Goal: Navigation & Orientation: Find specific page/section

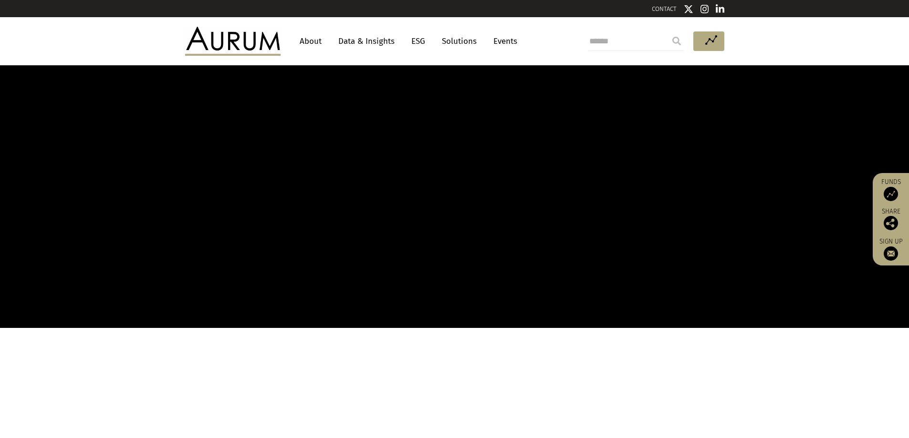
click at [320, 42] on link "About" at bounding box center [310, 41] width 31 height 18
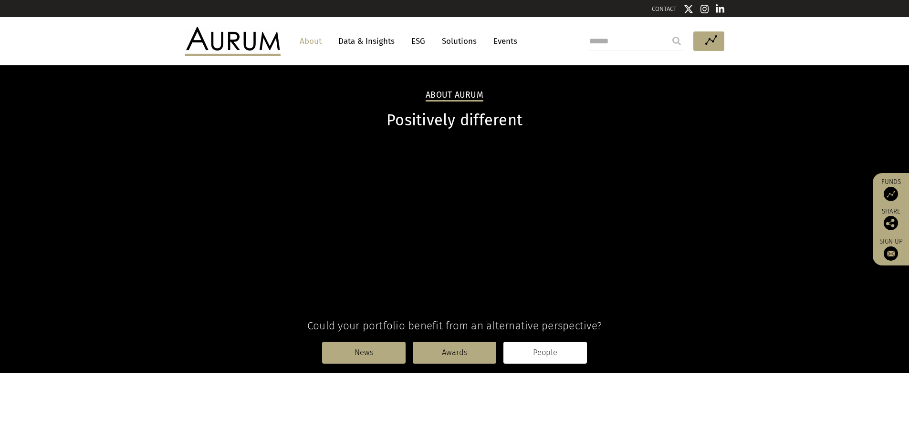
click at [546, 349] on link "People" at bounding box center [544, 353] width 83 height 22
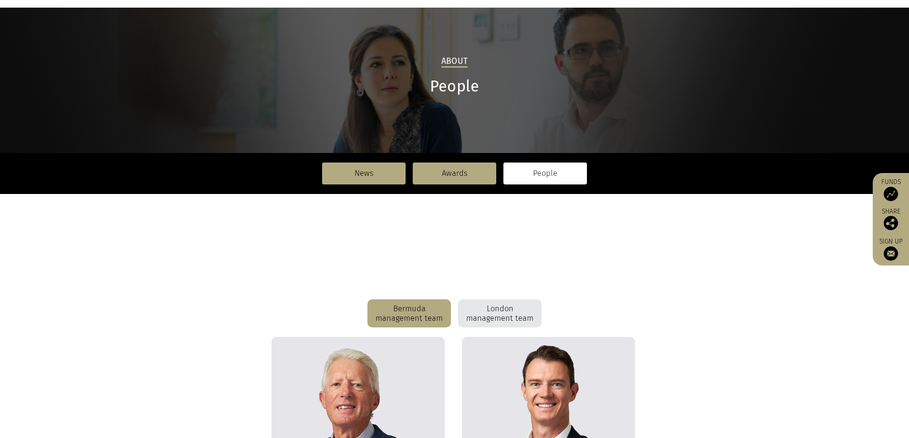
scroll to position [18, 0]
